Goal: Transaction & Acquisition: Purchase product/service

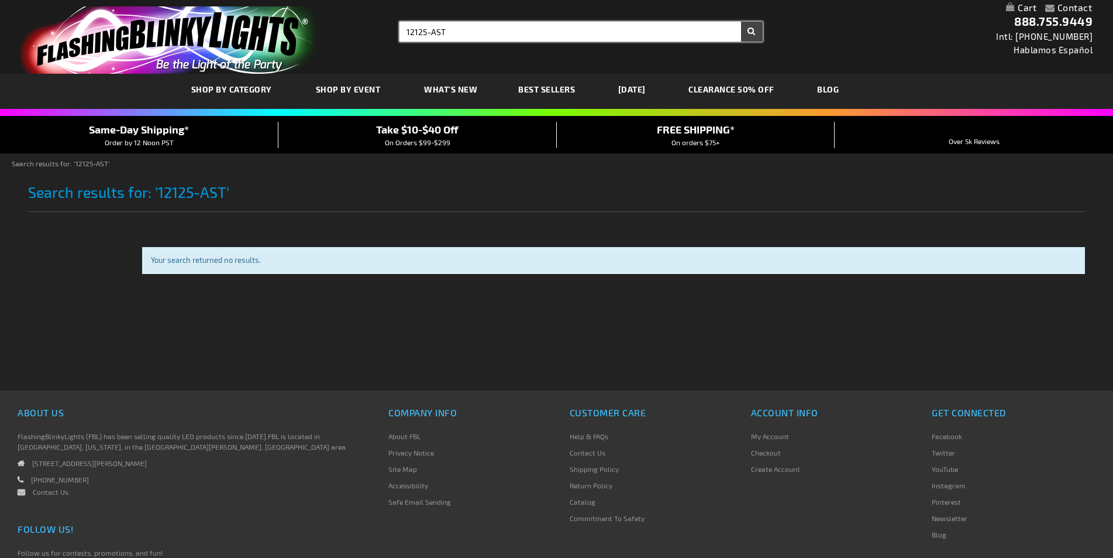
click at [466, 26] on input "12125-AST" at bounding box center [581, 32] width 363 height 20
type input "12125-AST"
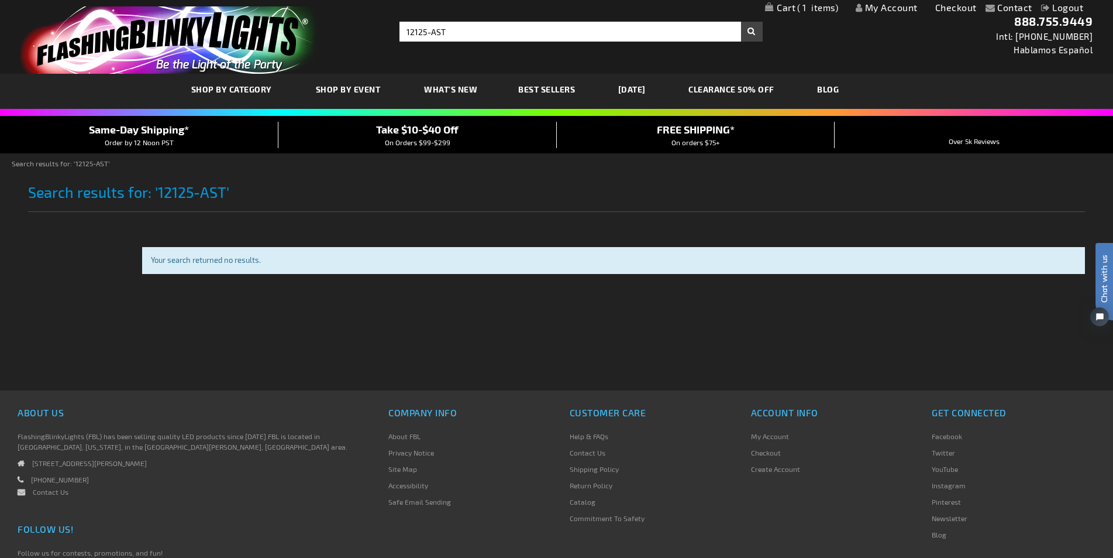
click at [125, 32] on img "store logo" at bounding box center [170, 39] width 301 height 67
